Goal: Browse casually: Explore the website without a specific task or goal

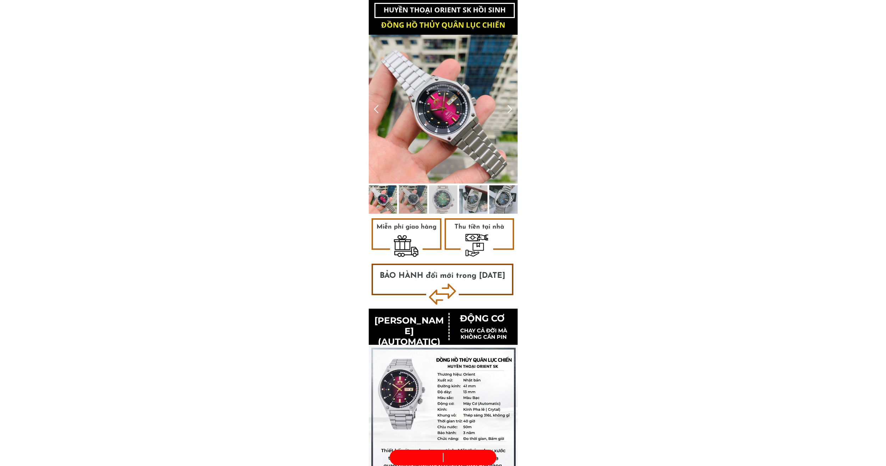
click at [443, 458] on b "KIỂM TRA TRƯỚC KHI NHẬN" at bounding box center [482, 457] width 78 height 9
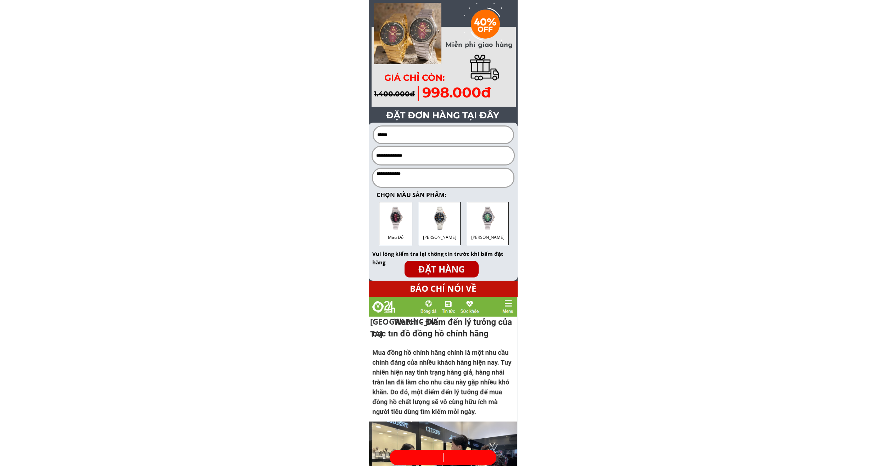
click at [399, 211] on div "Màu Đỏ" at bounding box center [395, 223] width 33 height 43
click at [440, 216] on div "[PERSON_NAME]" at bounding box center [440, 223] width 42 height 43
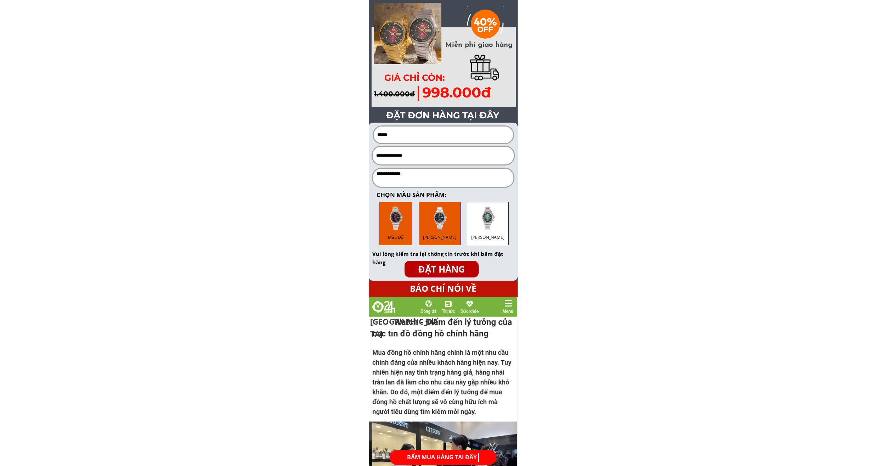
click at [468, 226] on div "[PERSON_NAME]" at bounding box center [488, 223] width 42 height 43
click at [456, 229] on div "[PERSON_NAME]" at bounding box center [440, 223] width 42 height 43
click at [407, 232] on div "Màu Đỏ" at bounding box center [395, 235] width 25 height 11
